Goal: Information Seeking & Learning: Get advice/opinions

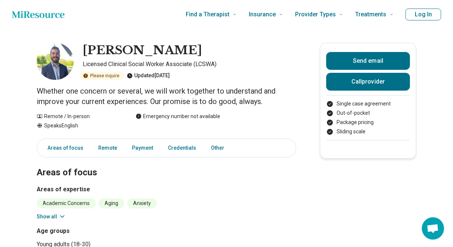
scroll to position [32, 0]
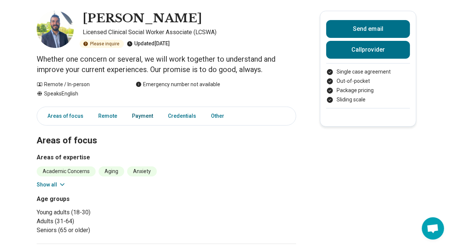
click at [142, 115] on link "Payment" at bounding box center [143, 115] width 30 height 15
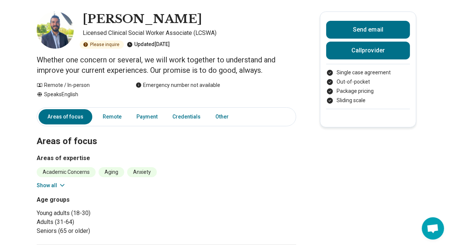
scroll to position [80, 0]
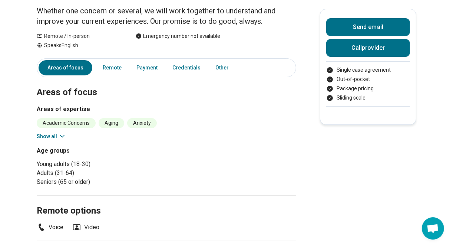
click at [64, 134] on icon at bounding box center [62, 135] width 7 height 7
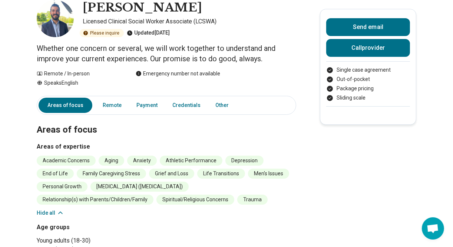
scroll to position [37, 0]
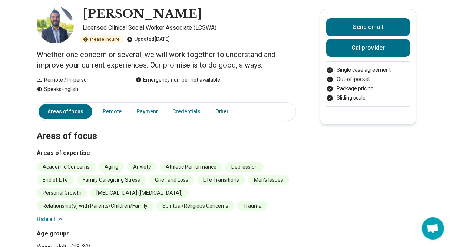
click at [218, 109] on link "Other" at bounding box center [224, 111] width 27 height 15
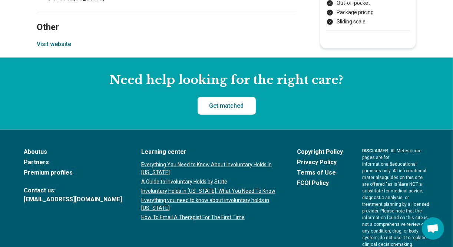
scroll to position [508, 0]
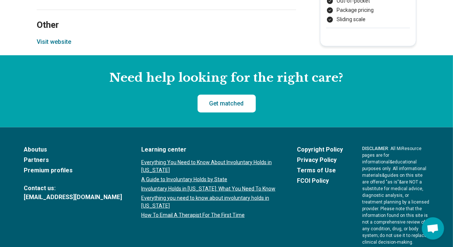
click at [70, 42] on button "Visit website" at bounding box center [54, 41] width 34 height 9
click at [227, 105] on link "Get matched" at bounding box center [227, 104] width 58 height 18
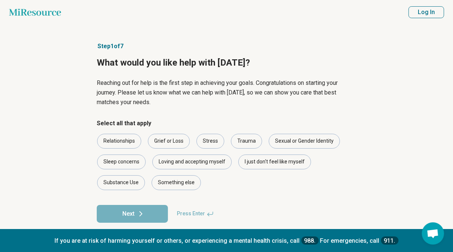
scroll to position [11, 0]
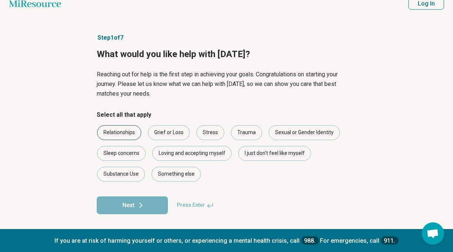
click at [122, 132] on div "Relationships" at bounding box center [119, 132] width 44 height 15
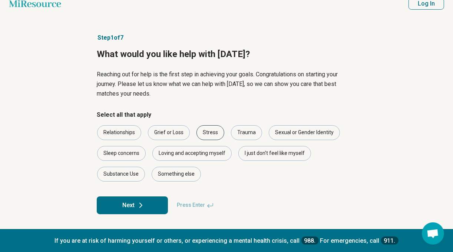
click at [215, 132] on div "Stress" at bounding box center [211, 132] width 28 height 15
click at [249, 134] on div "Trauma" at bounding box center [246, 132] width 31 height 15
click at [137, 156] on div "Sleep concerns" at bounding box center [121, 153] width 49 height 15
click at [176, 178] on div "Something else" at bounding box center [176, 174] width 49 height 15
click at [136, 206] on button "Next" at bounding box center [132, 206] width 71 height 18
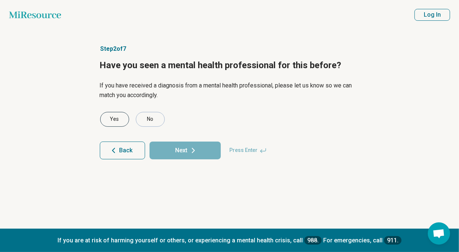
click at [117, 118] on div "Yes" at bounding box center [114, 119] width 29 height 15
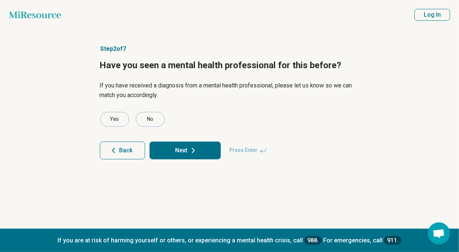
click at [170, 145] on button "Next" at bounding box center [184, 151] width 71 height 18
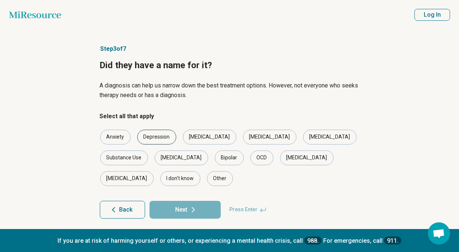
click at [161, 142] on div "Depression" at bounding box center [156, 137] width 39 height 15
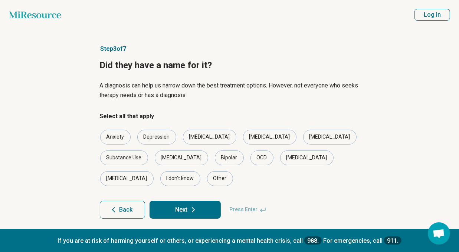
click at [191, 206] on icon at bounding box center [193, 210] width 9 height 9
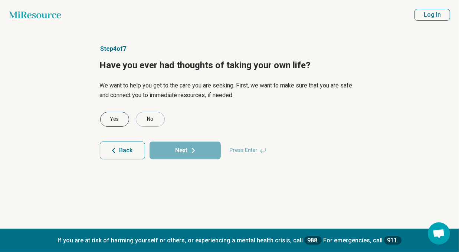
click at [109, 116] on div "Yes" at bounding box center [114, 119] width 29 height 15
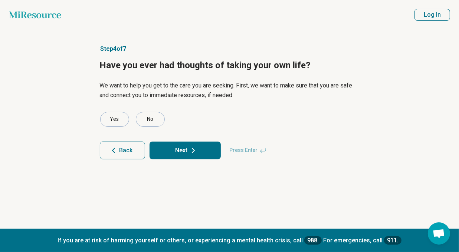
click at [180, 157] on button "Next" at bounding box center [184, 151] width 71 height 18
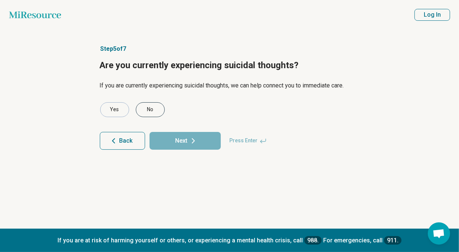
click at [155, 111] on div "No" at bounding box center [150, 109] width 29 height 15
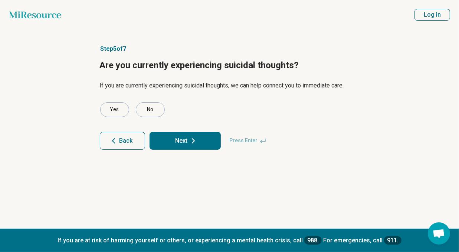
click at [185, 139] on button "Next" at bounding box center [184, 141] width 71 height 18
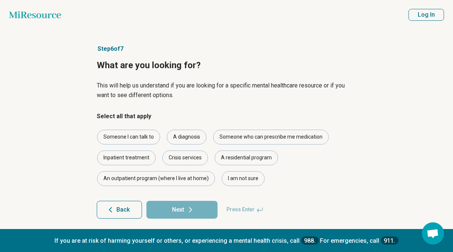
scroll to position [4, 0]
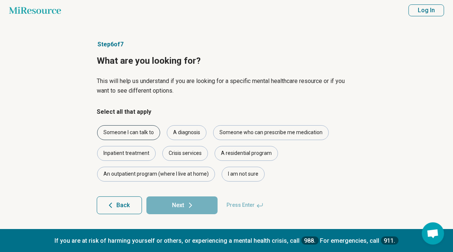
click at [135, 137] on div "Someone I can talk to" at bounding box center [128, 132] width 63 height 15
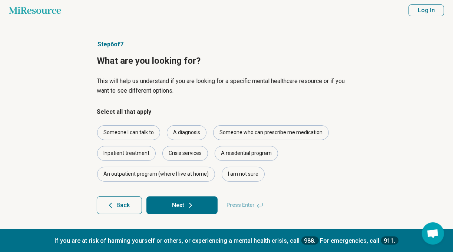
click at [187, 207] on icon at bounding box center [190, 205] width 9 height 9
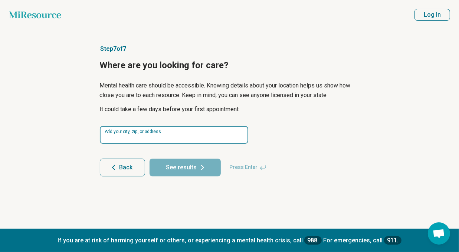
click at [198, 138] on input at bounding box center [174, 135] width 148 height 18
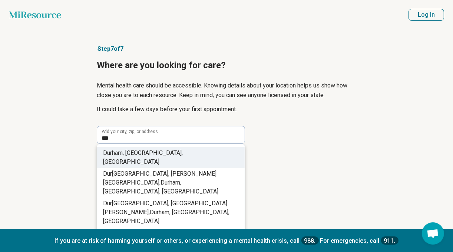
click at [168, 151] on li "Dur ham, NC, USA" at bounding box center [171, 157] width 148 height 21
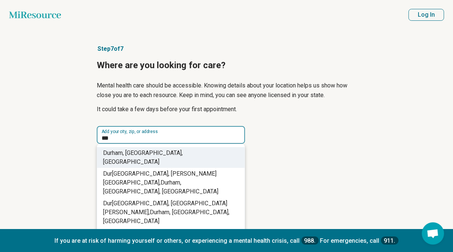
type input "**********"
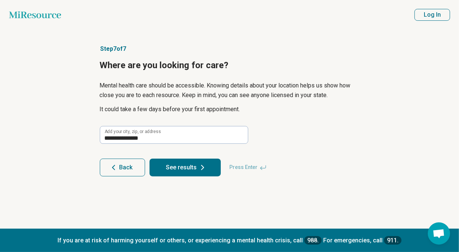
click at [184, 170] on button "See results" at bounding box center [184, 168] width 71 height 18
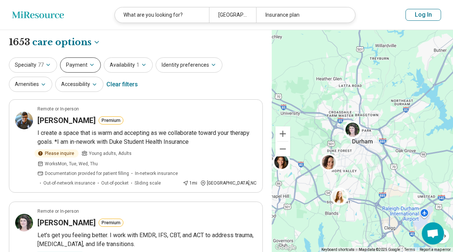
click at [91, 66] on icon "button" at bounding box center [92, 65] width 6 height 6
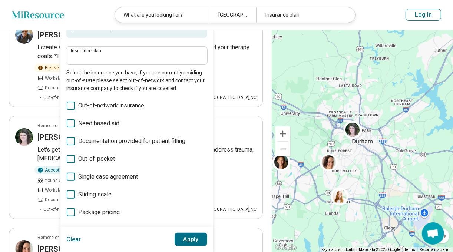
scroll to position [82, 0]
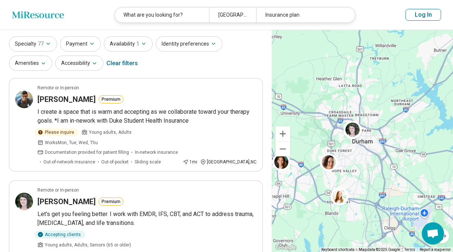
scroll to position [0, 0]
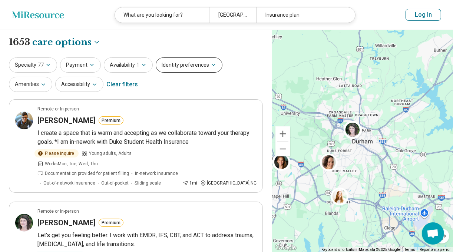
click at [200, 68] on button "Identity preferences" at bounding box center [189, 64] width 67 height 15
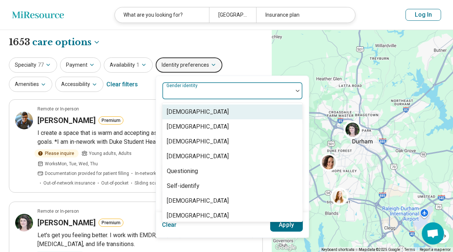
click at [223, 89] on div at bounding box center [227, 94] width 125 height 10
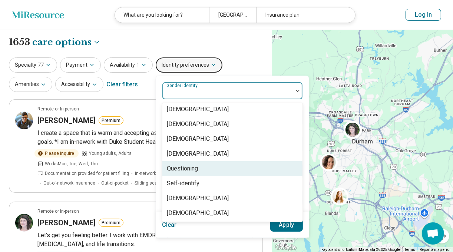
scroll to position [2, 0]
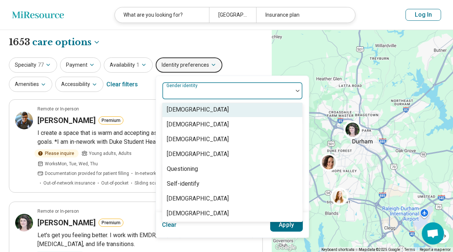
click at [213, 109] on div "Cisgender Man" at bounding box center [232, 109] width 140 height 15
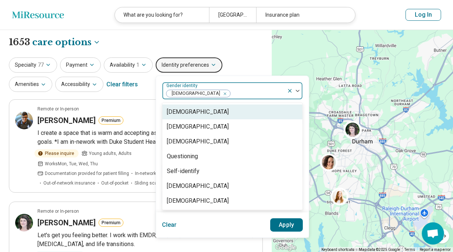
click at [208, 113] on div "Cisgender Woman" at bounding box center [198, 112] width 62 height 9
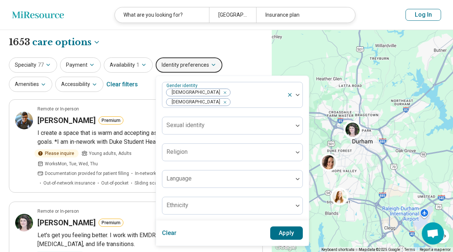
click at [291, 230] on button "Apply" at bounding box center [286, 233] width 33 height 13
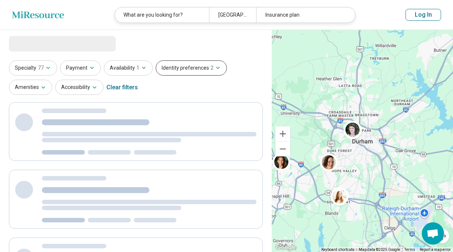
click at [200, 69] on button "Identity preferences 2" at bounding box center [191, 67] width 71 height 15
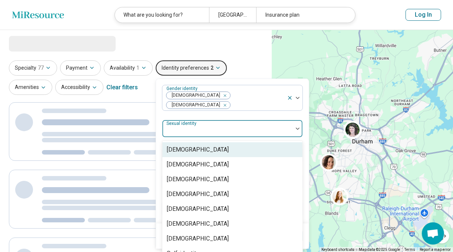
click at [206, 126] on div at bounding box center [227, 131] width 125 height 10
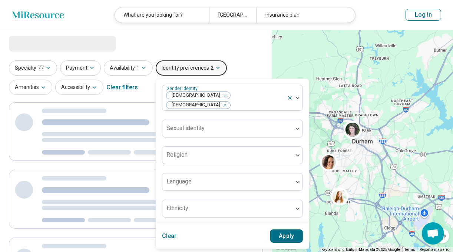
click at [241, 107] on div "Gender identity Cisgender Man Cisgender Woman Sexual identity Religion Language…" at bounding box center [232, 151] width 141 height 133
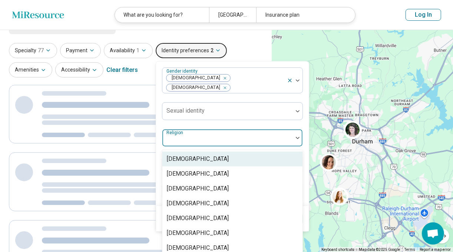
click at [234, 136] on div at bounding box center [227, 141] width 125 height 10
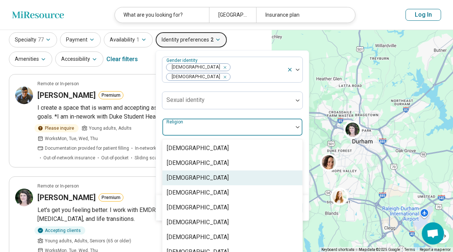
scroll to position [15, 0]
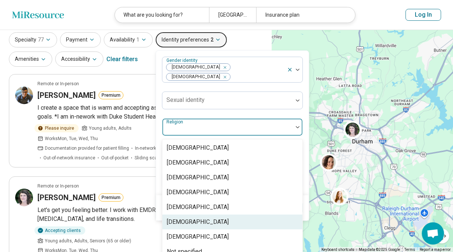
click at [178, 218] on div "Islam" at bounding box center [198, 222] width 62 height 9
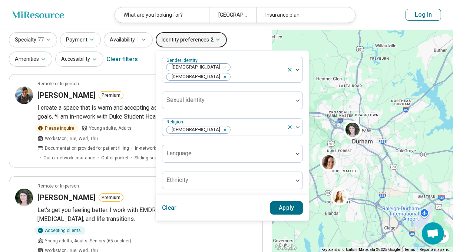
click at [257, 106] on div "Gender identity Cisgender Man Cisgender Woman Sexual identity Religion Islam La…" at bounding box center [232, 123] width 141 height 133
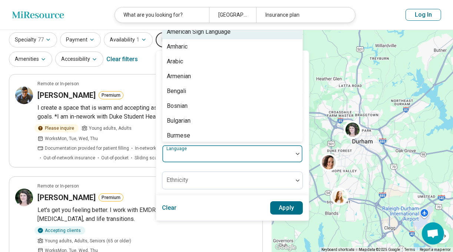
click at [211, 152] on div at bounding box center [227, 157] width 125 height 10
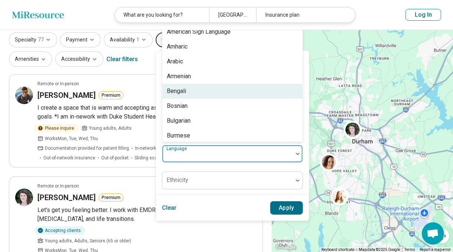
scroll to position [0, 0]
click at [222, 83] on div "Bengali" at bounding box center [232, 90] width 140 height 15
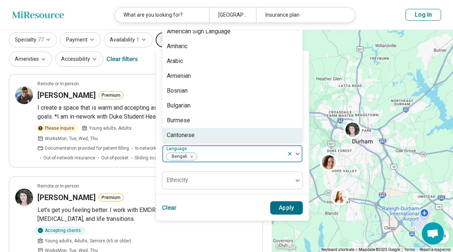
click at [203, 161] on div "Gender identity Cisgender Man Cisgender Woman Sexual identity Religion Islam op…" at bounding box center [232, 123] width 141 height 133
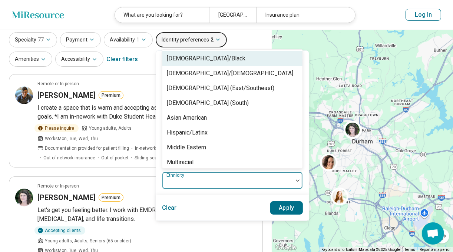
click at [203, 178] on div at bounding box center [227, 183] width 125 height 10
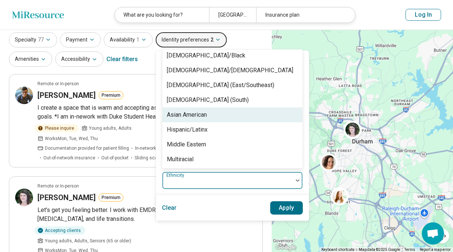
scroll to position [0, 0]
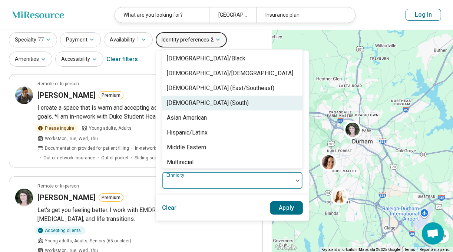
click at [227, 96] on div "Asian (South)" at bounding box center [232, 103] width 140 height 15
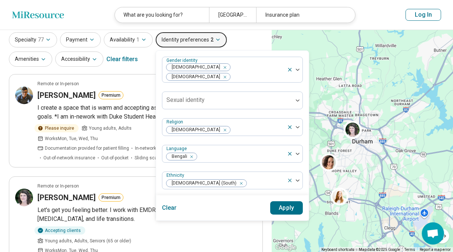
click at [226, 195] on div "Clear Apply" at bounding box center [232, 207] width 153 height 25
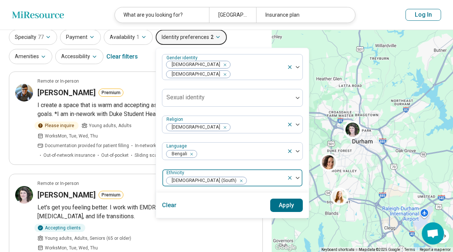
scroll to position [0, 0]
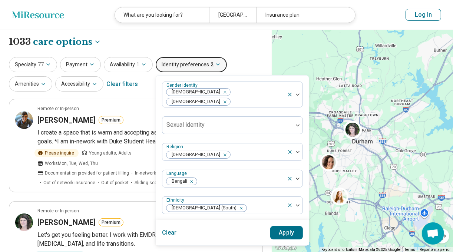
click at [284, 226] on button "Apply" at bounding box center [286, 232] width 33 height 13
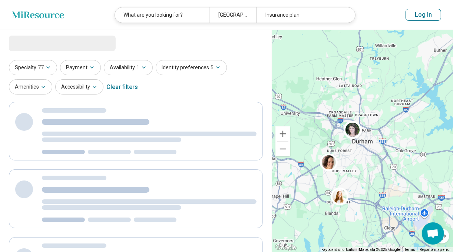
scroll to position [0, 0]
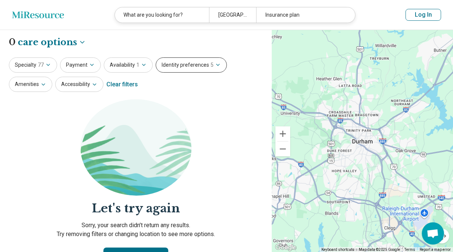
click at [199, 63] on button "Identity preferences 5" at bounding box center [191, 64] width 71 height 15
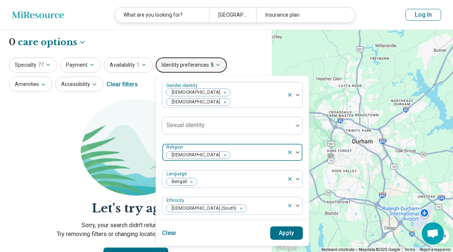
click at [221, 153] on icon "Remove [object Object]" at bounding box center [223, 155] width 5 height 5
click at [278, 227] on button "Apply" at bounding box center [286, 233] width 33 height 13
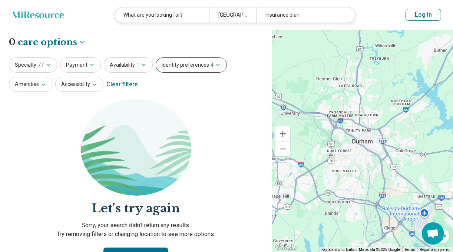
click at [206, 66] on button "Identity preferences 4" at bounding box center [191, 64] width 71 height 15
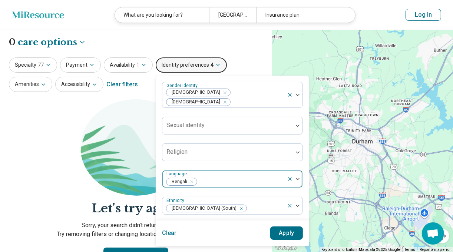
click at [189, 180] on icon "Remove [object Object]" at bounding box center [189, 182] width 5 height 5
click at [277, 227] on button "Apply" at bounding box center [286, 233] width 33 height 13
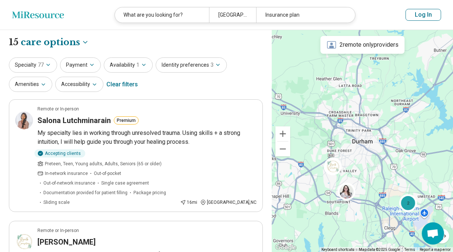
select select "***"
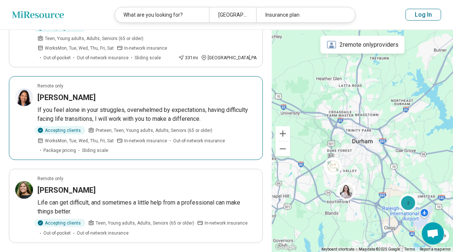
scroll to position [793, 0]
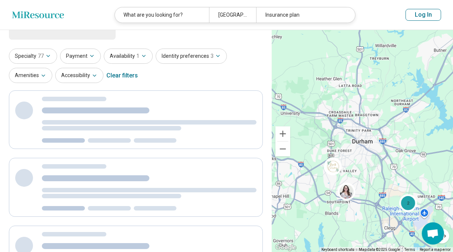
scroll to position [0, 0]
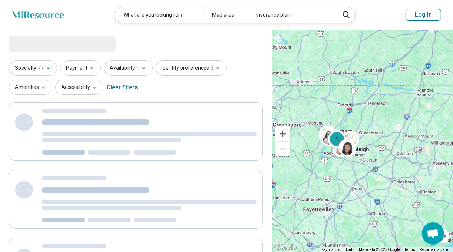
drag, startPoint x: 423, startPoint y: 144, endPoint x: 364, endPoint y: 111, distance: 66.9
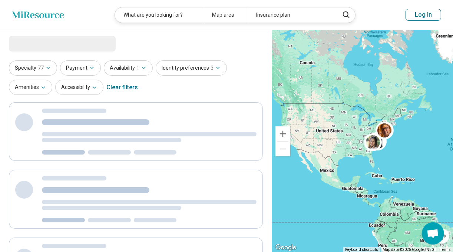
drag, startPoint x: 288, startPoint y: 186, endPoint x: 368, endPoint y: 168, distance: 82.1
click at [368, 168] on div "2" at bounding box center [362, 141] width 181 height 223
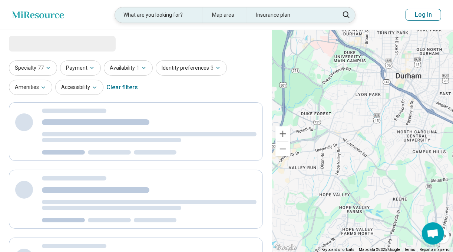
click at [228, 14] on div "Map area" at bounding box center [225, 14] width 44 height 15
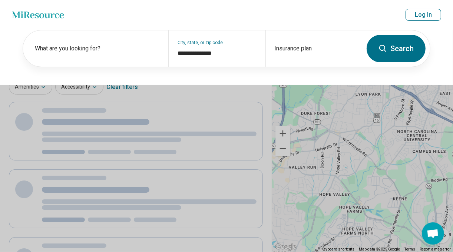
click at [384, 57] on button "Search" at bounding box center [396, 48] width 59 height 27
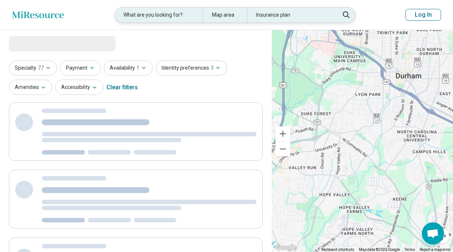
click at [171, 9] on div "What are you looking for?" at bounding box center [159, 14] width 88 height 15
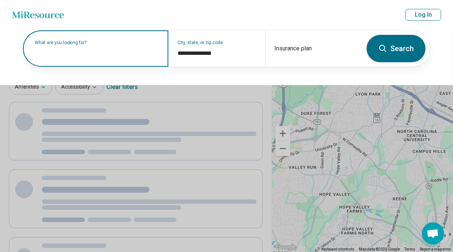
click at [93, 53] on input "text" at bounding box center [97, 52] width 125 height 9
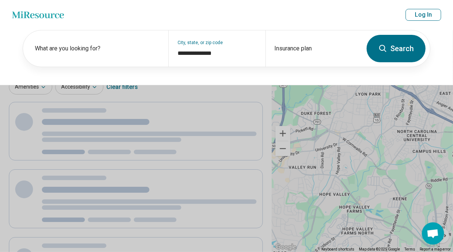
click at [150, 116] on button at bounding box center [226, 126] width 453 height 252
